Goal: Navigation & Orientation: Find specific page/section

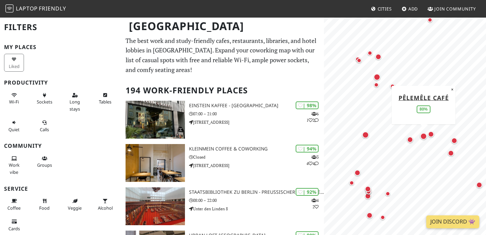
click at [424, 136] on div "Map marker" at bounding box center [423, 136] width 7 height 7
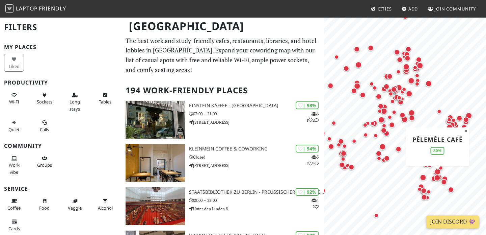
drag, startPoint x: 438, startPoint y: 103, endPoint x: 437, endPoint y: 174, distance: 70.9
click at [437, 174] on div "Map marker" at bounding box center [437, 177] width 9 height 9
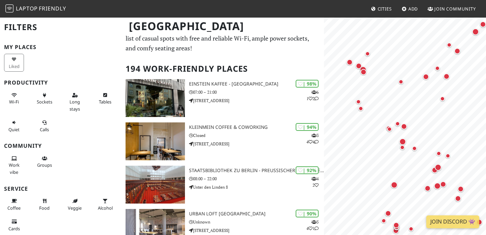
scroll to position [23, 0]
